Goal: Information Seeking & Learning: Check status

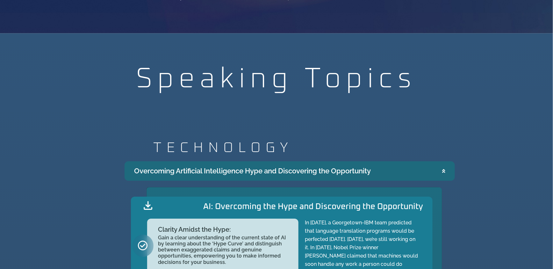
scroll to position [602, 0]
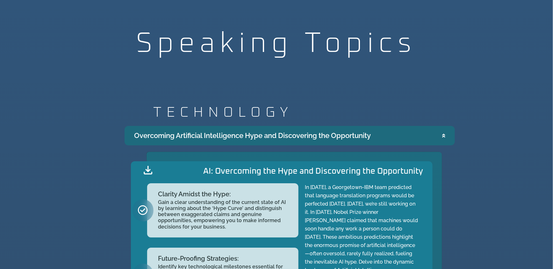
click at [442, 131] on summary "Overcoming Artificial Intelligence Hype and Discovering the Opportunity" at bounding box center [290, 135] width 331 height 19
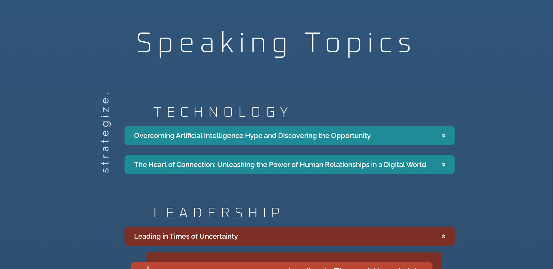
click at [445, 235] on icon "Accordion. Open links with Enter or Space, close with Escape, and navigate with…" at bounding box center [444, 236] width 3 height 5
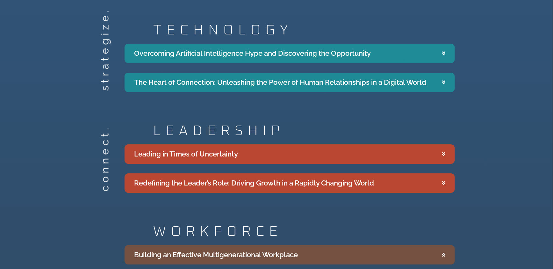
scroll to position [708, 0]
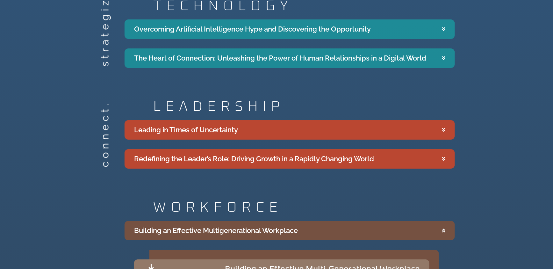
click at [441, 228] on summary "Building an Effective Multigenerational Workplace" at bounding box center [290, 230] width 331 height 19
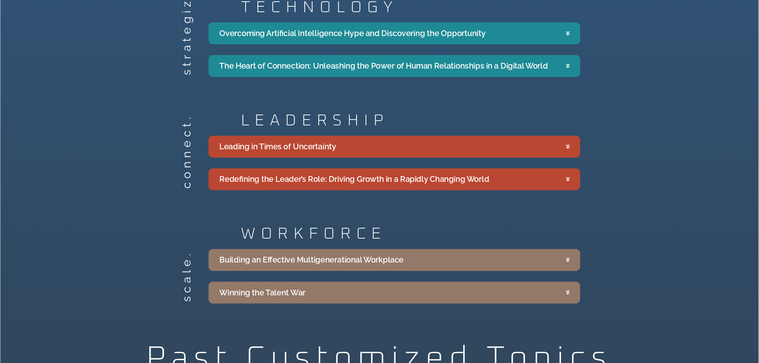
scroll to position [761, 0]
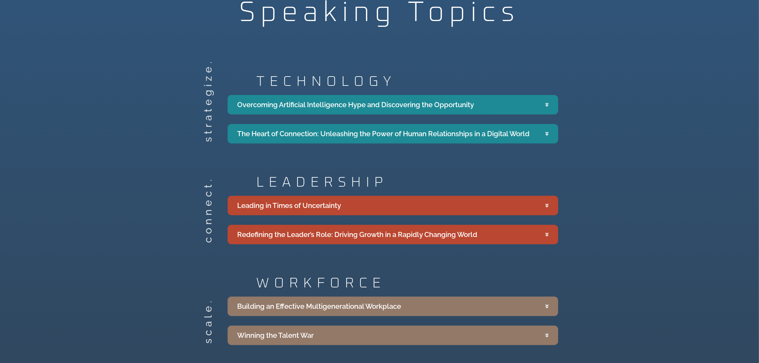
click at [553, 117] on div "strategize. TECHNOLOGY Overcoming Artificial Intelligence Hype and Discovering …" at bounding box center [379, 108] width 759 height 75
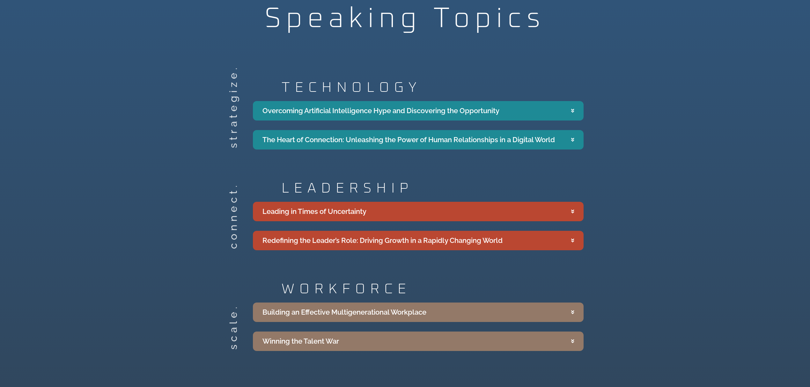
scroll to position [795, 0]
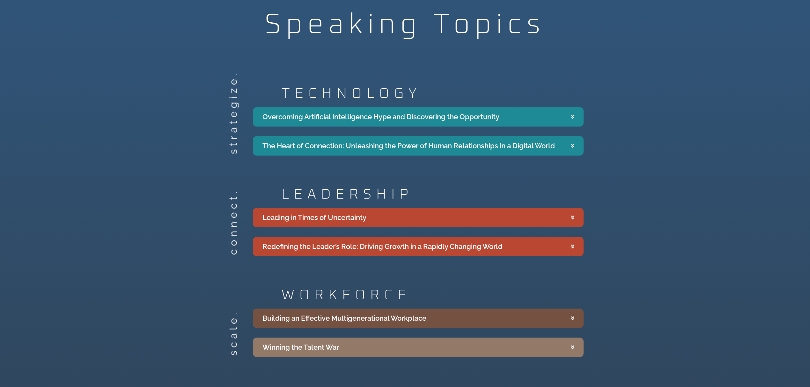
click at [510, 269] on summary "Building an Effective Multigenerational Workplace" at bounding box center [418, 318] width 331 height 19
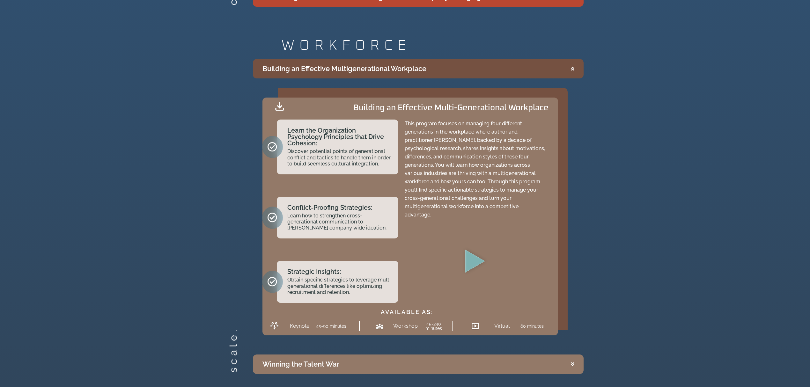
scroll to position [1050, 0]
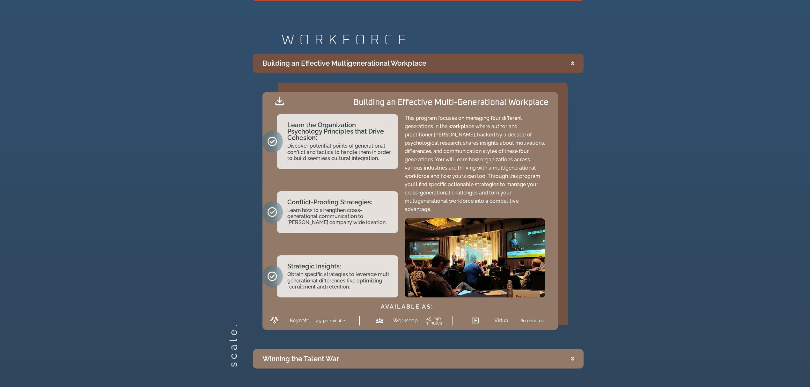
click at [553, 63] on summary "Building an Effective Multigenerational Workplace" at bounding box center [418, 63] width 331 height 19
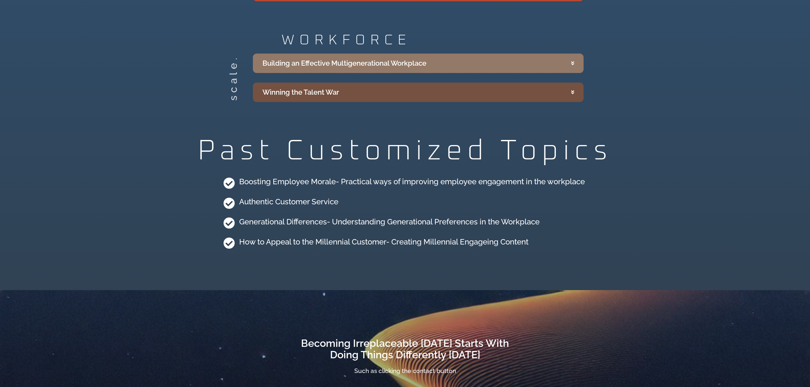
click at [553, 93] on icon "Accordion. Open links with Enter or Space, close with Escape, and navigate with…" at bounding box center [572, 92] width 3 height 5
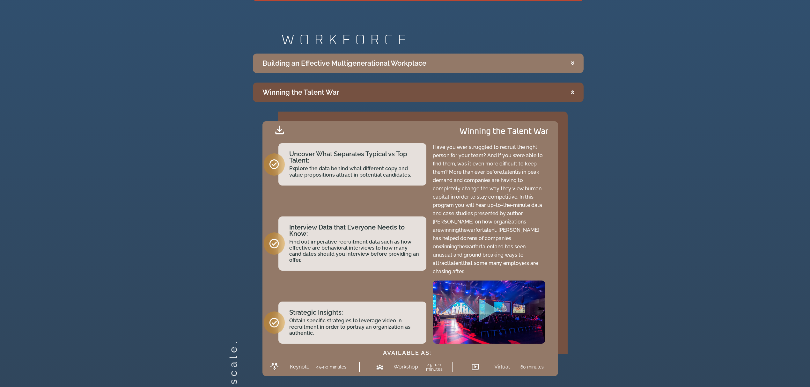
click at [553, 92] on icon "Accordion. Open links with Enter or Space, close with Escape, and navigate with…" at bounding box center [572, 92] width 3 height 5
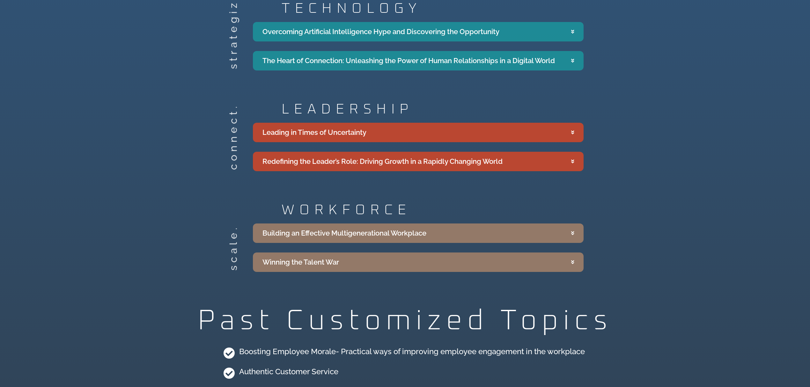
scroll to position [837, 0]
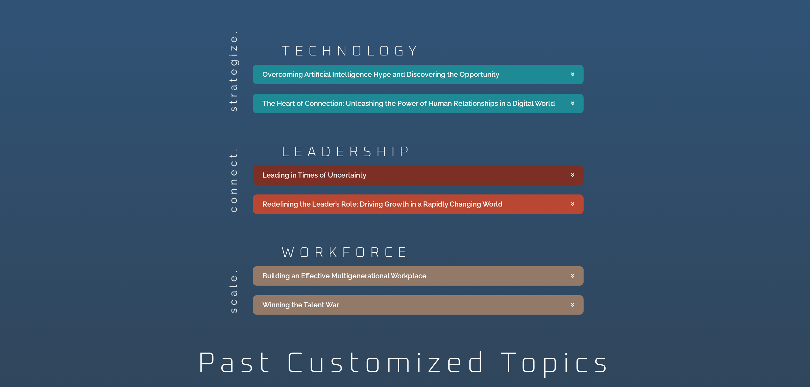
click at [495, 171] on summary "Leading in Times of Uncertainty" at bounding box center [418, 174] width 331 height 19
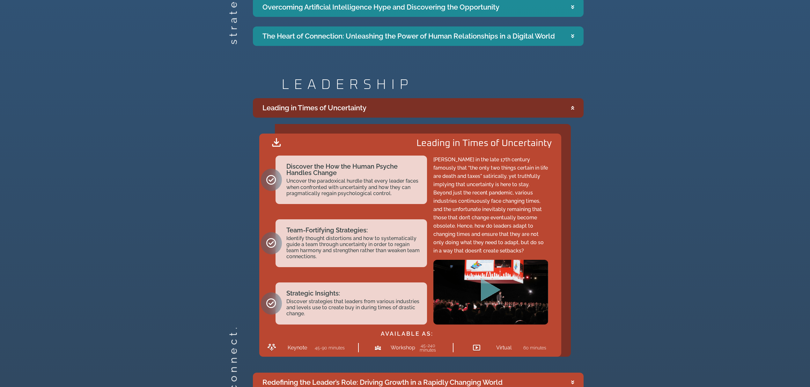
scroll to position [922, 0]
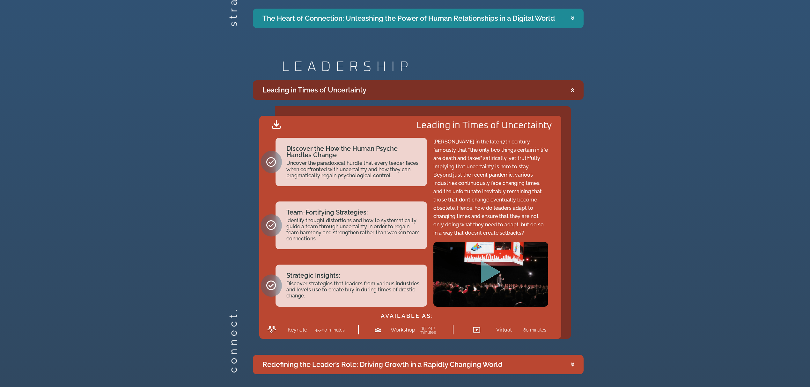
click at [553, 92] on icon "Accordion. Open links with Enter or Space, close with Escape, and navigate with…" at bounding box center [572, 90] width 3 height 5
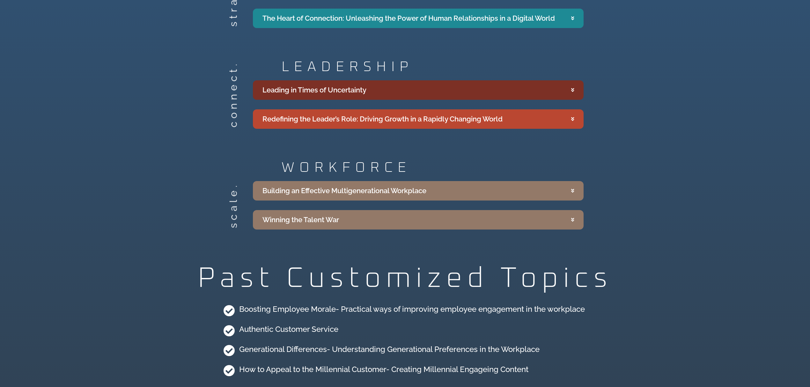
drag, startPoint x: 569, startPoint y: 90, endPoint x: 569, endPoint y: 93, distance: 3.5
click at [553, 91] on summary "Leading in Times of Uncertainty" at bounding box center [418, 89] width 331 height 19
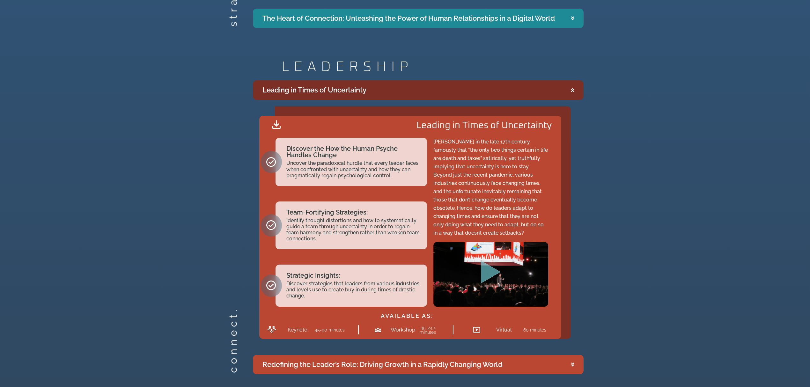
click at [553, 93] on summary "Leading in Times of Uncertainty" at bounding box center [418, 89] width 331 height 19
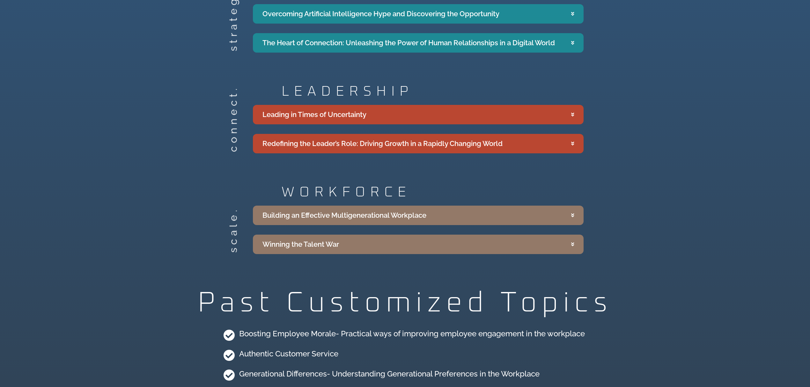
scroll to position [837, 0]
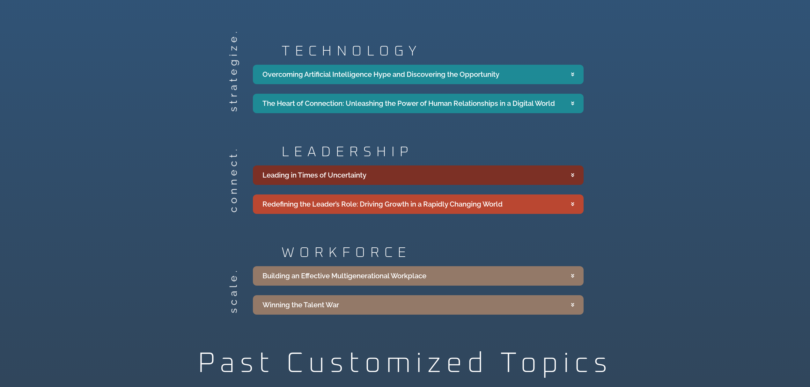
click at [553, 169] on summary "Leading in Times of Uncertainty" at bounding box center [418, 174] width 331 height 19
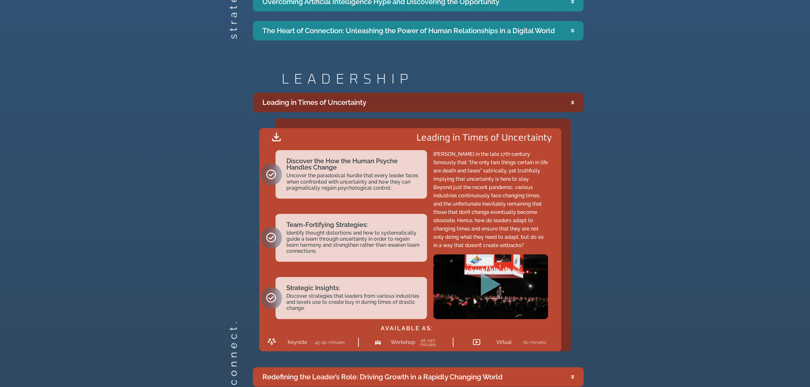
scroll to position [922, 0]
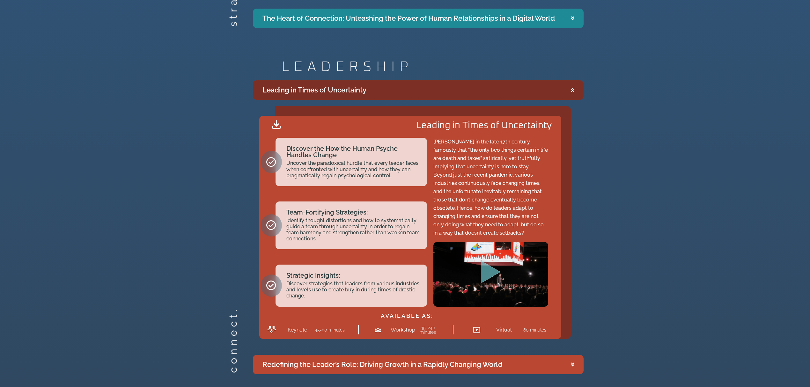
click at [553, 92] on summary "Leading in Times of Uncertainty" at bounding box center [418, 89] width 331 height 19
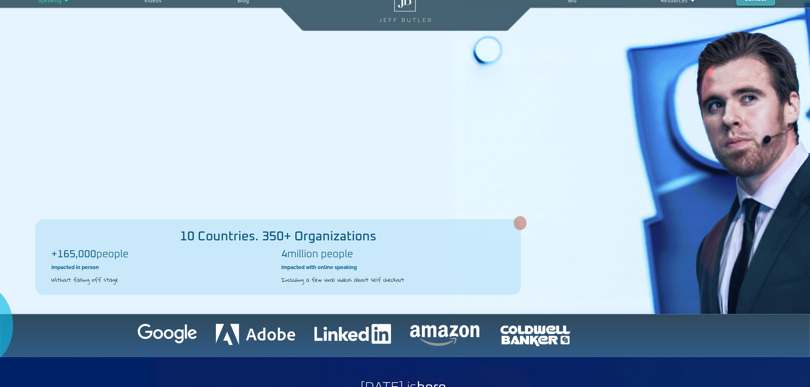
scroll to position [0, 0]
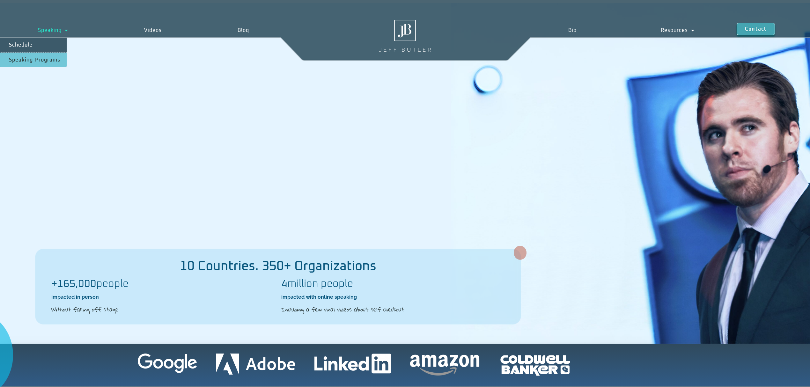
click at [45, 60] on link "Speaking Programs" at bounding box center [33, 60] width 67 height 15
click at [67, 26] on span "Menu" at bounding box center [65, 30] width 7 height 11
click at [61, 27] on link "Speaking" at bounding box center [53, 30] width 106 height 15
click at [55, 32] on link "Speaking" at bounding box center [53, 30] width 106 height 15
click at [54, 42] on link "Schedule" at bounding box center [33, 45] width 67 height 15
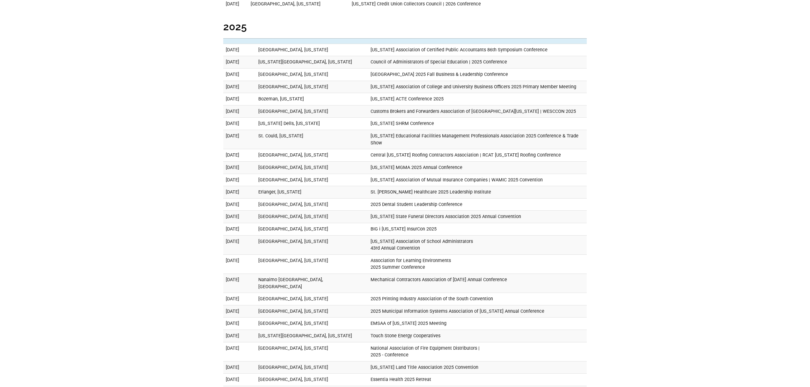
scroll to position [476, 0]
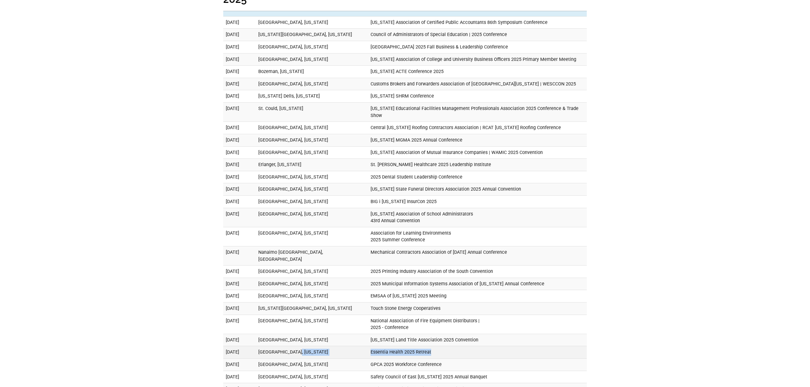
drag, startPoint x: 333, startPoint y: 340, endPoint x: 481, endPoint y: 347, distance: 148.4
click at [478, 346] on tr "[DATE] [GEOGRAPHIC_DATA], [US_STATE] Essentia Health 2025 Retreat" at bounding box center [404, 352] width 363 height 12
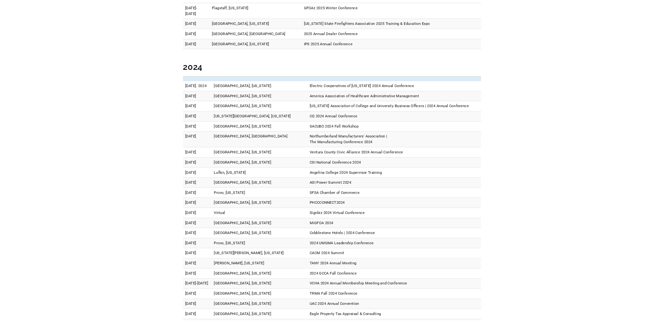
scroll to position [970, 0]
